Goal: Contribute content

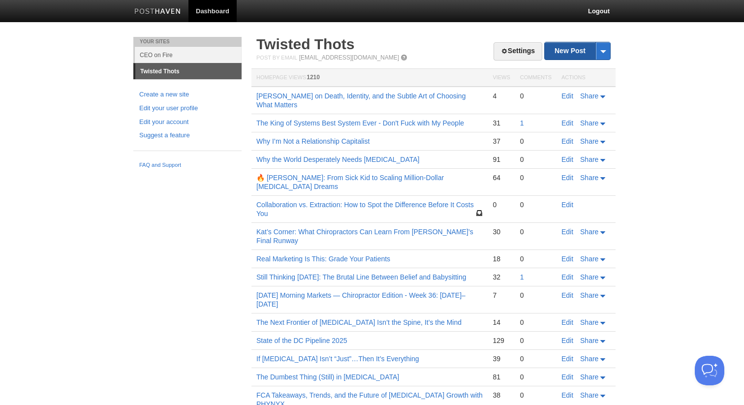
click at [562, 45] on link "New Post" at bounding box center [577, 50] width 65 height 17
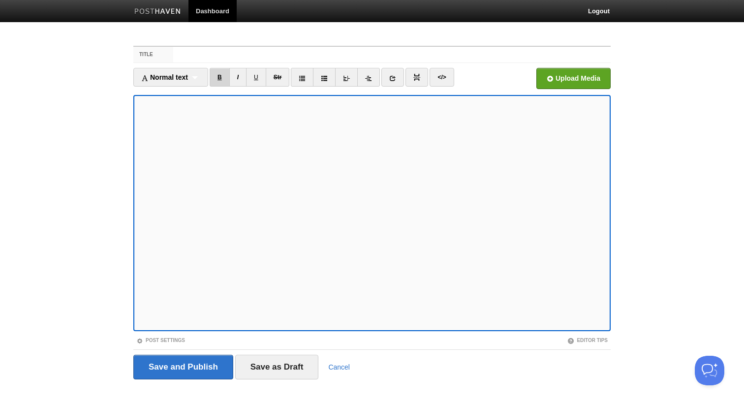
click at [225, 75] on link "B" at bounding box center [220, 77] width 20 height 19
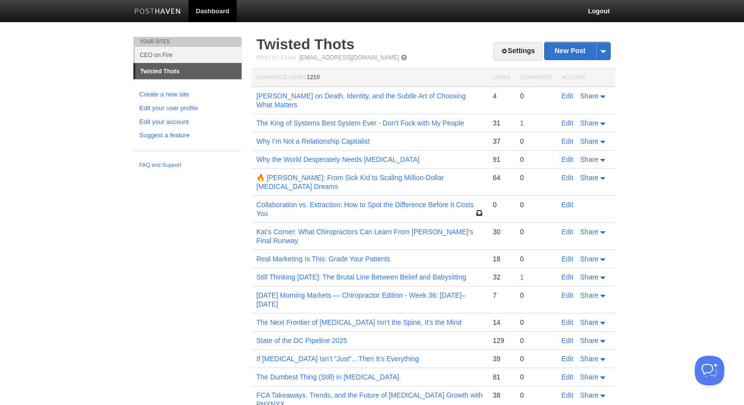
click at [24, 94] on body "Dashboard Logout Your Sites CEO on Fire Twisted Thots Create a new site Edit yo…" at bounding box center [372, 288] width 744 height 576
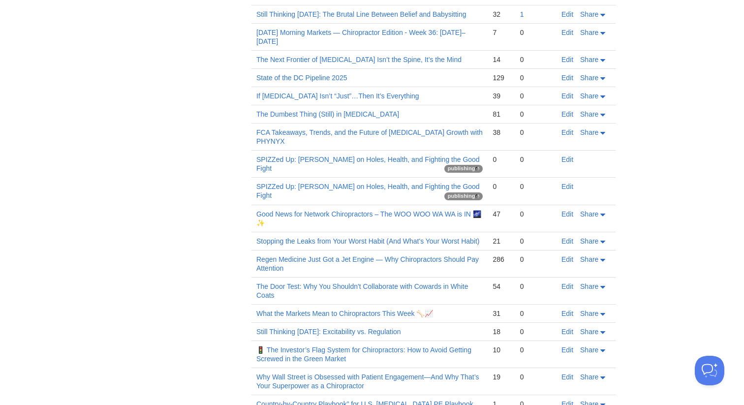
scroll to position [291, 0]
